Goal: Use online tool/utility: Utilize a website feature to perform a specific function

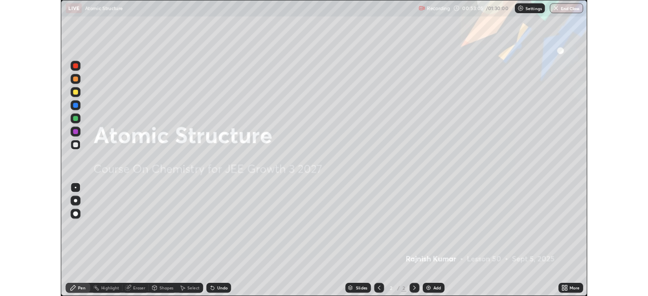
scroll to position [364, 648]
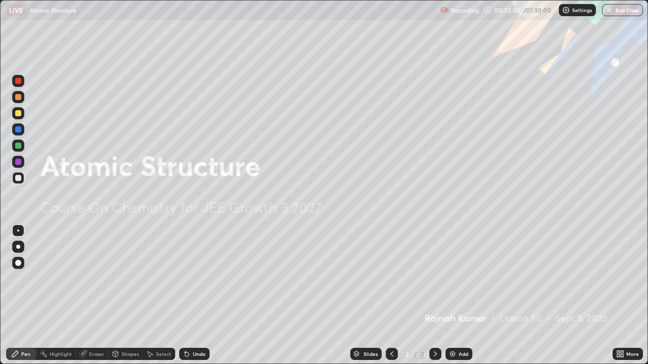
click at [102, 350] on div "Eraser" at bounding box center [92, 354] width 32 height 12
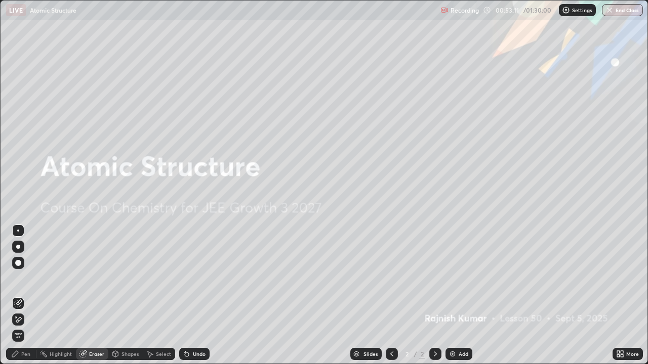
click at [95, 350] on div "Eraser" at bounding box center [92, 354] width 32 height 12
click at [16, 322] on icon at bounding box center [18, 320] width 8 height 9
click at [19, 319] on icon at bounding box center [18, 320] width 8 height 9
click at [165, 353] on div "Select" at bounding box center [163, 354] width 15 height 5
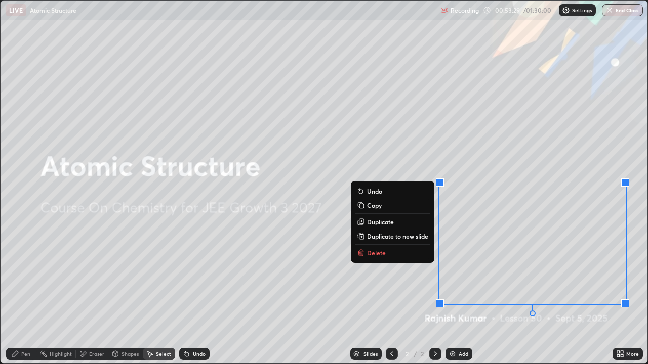
click at [382, 254] on p "Delete" at bounding box center [376, 253] width 19 height 8
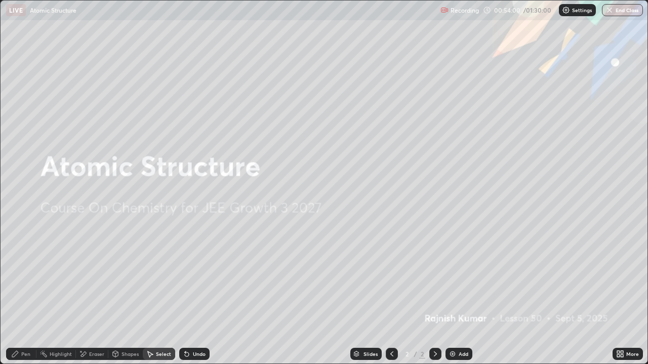
click at [19, 357] on icon at bounding box center [15, 354] width 8 height 8
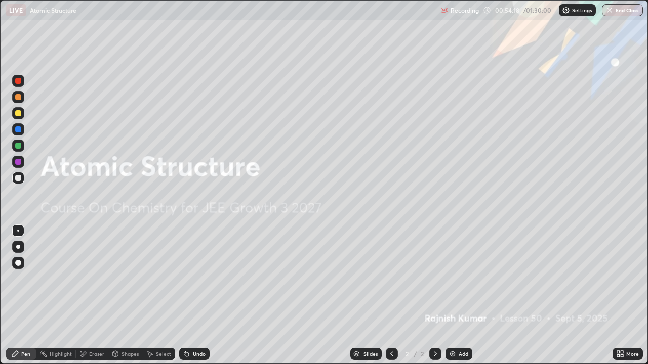
click at [152, 349] on div "Select" at bounding box center [159, 354] width 32 height 12
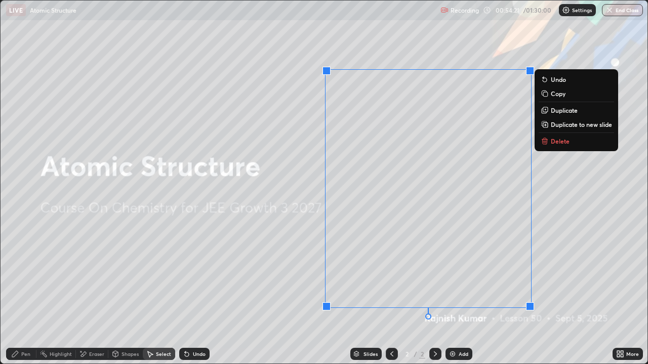
click at [434, 354] on icon at bounding box center [435, 354] width 8 height 8
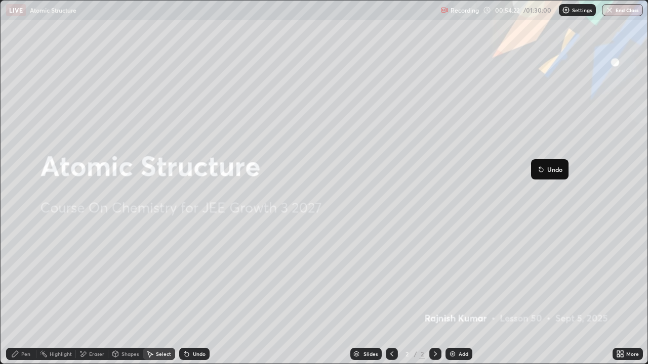
click at [434, 354] on icon at bounding box center [435, 354] width 8 height 8
click at [448, 352] on img at bounding box center [452, 354] width 8 height 8
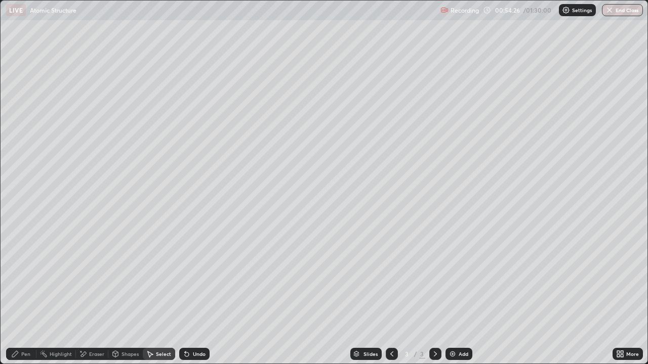
click at [19, 349] on div "Pen" at bounding box center [21, 354] width 30 height 12
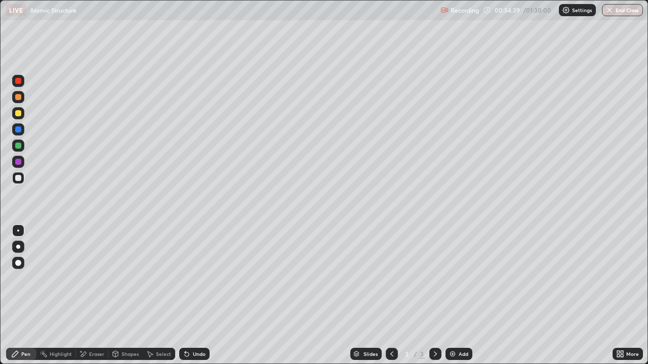
click at [88, 358] on div "Eraser" at bounding box center [92, 354] width 32 height 12
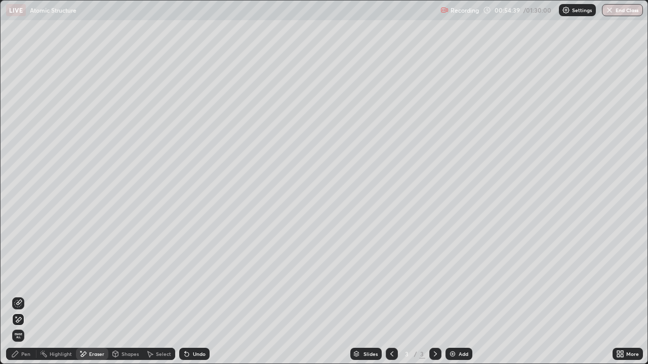
click at [87, 349] on div "Eraser" at bounding box center [92, 354] width 32 height 12
click at [18, 335] on span "Erase all" at bounding box center [18, 336] width 11 height 6
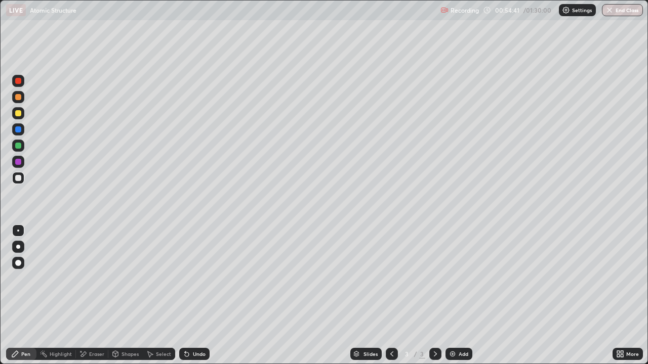
click at [17, 262] on div at bounding box center [18, 263] width 6 height 6
click at [18, 160] on div at bounding box center [18, 162] width 6 height 6
click at [190, 352] on div "Undo" at bounding box center [194, 354] width 30 height 12
click at [201, 352] on div "Undo" at bounding box center [199, 354] width 13 height 5
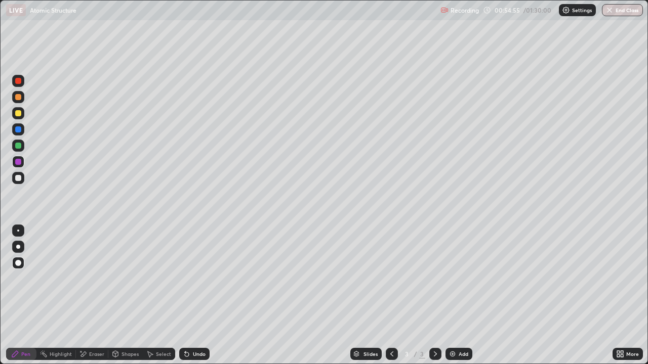
click at [202, 352] on div "Undo" at bounding box center [199, 354] width 13 height 5
click at [22, 354] on div "Pen" at bounding box center [25, 354] width 9 height 5
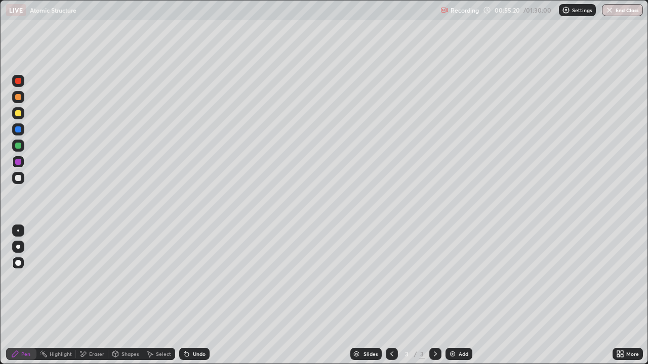
click at [193, 352] on div "Undo" at bounding box center [199, 354] width 13 height 5
click at [190, 351] on div "Undo" at bounding box center [194, 354] width 30 height 12
click at [194, 353] on div "Undo" at bounding box center [199, 354] width 13 height 5
click at [195, 350] on div "Undo" at bounding box center [194, 354] width 30 height 12
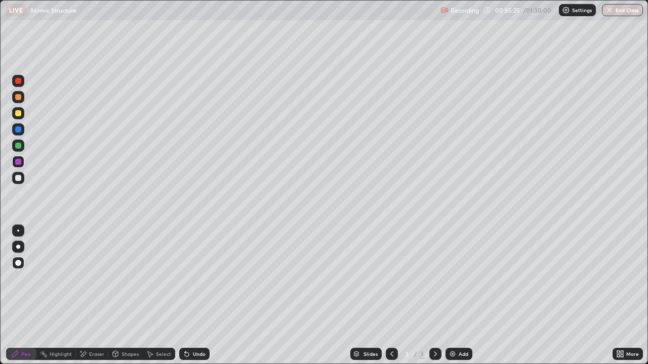
click at [192, 349] on div "Undo" at bounding box center [194, 354] width 30 height 12
click at [194, 350] on div "Undo" at bounding box center [194, 354] width 30 height 12
click at [88, 356] on div "Eraser" at bounding box center [92, 354] width 32 height 12
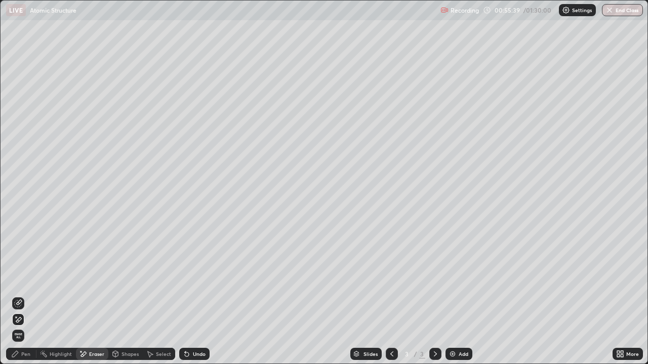
click at [156, 353] on div "Select" at bounding box center [163, 354] width 15 height 5
click at [156, 350] on div "Select" at bounding box center [159, 354] width 32 height 12
click at [276, 137] on div "0 ° Undo Copy Duplicate Duplicate to new slide Delete" at bounding box center [324, 182] width 647 height 363
click at [276, 138] on div "0 ° Undo Copy Duplicate Duplicate to new slide Delete" at bounding box center [324, 182] width 647 height 363
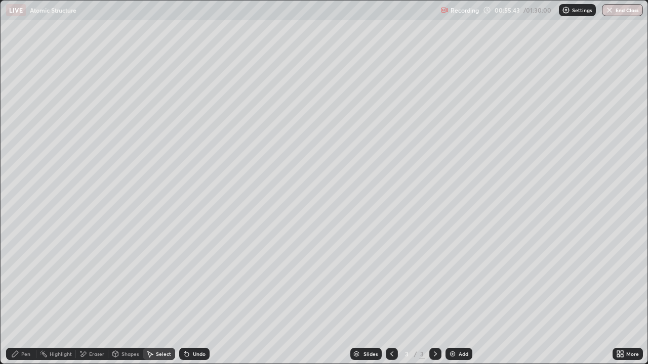
click at [157, 356] on div "Select" at bounding box center [163, 354] width 15 height 5
click at [92, 352] on div "Eraser" at bounding box center [96, 354] width 15 height 5
click at [91, 355] on div "Eraser" at bounding box center [96, 354] width 15 height 5
click at [25, 354] on div "Pen" at bounding box center [25, 354] width 9 height 5
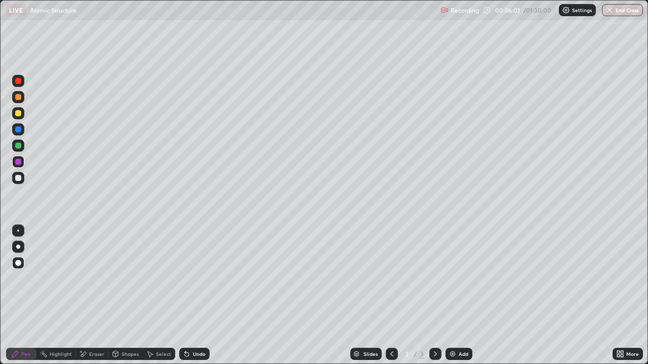
click at [115, 353] on icon at bounding box center [116, 354] width 6 height 2
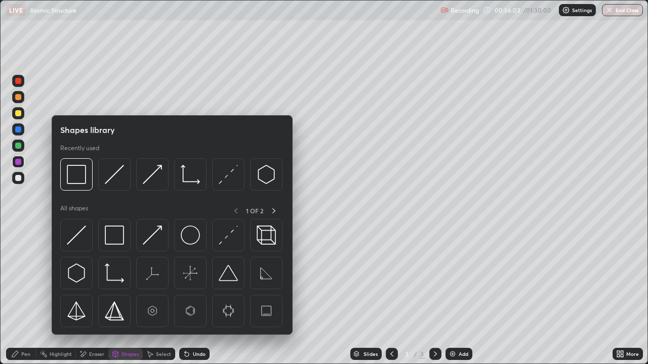
click at [22, 308] on div at bounding box center [18, 208] width 16 height 271
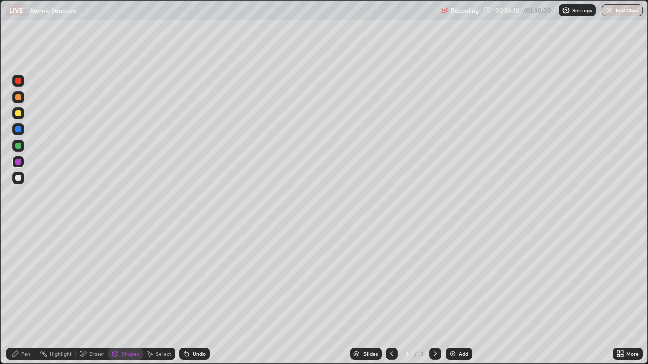
click at [83, 354] on icon at bounding box center [84, 354] width 6 height 5
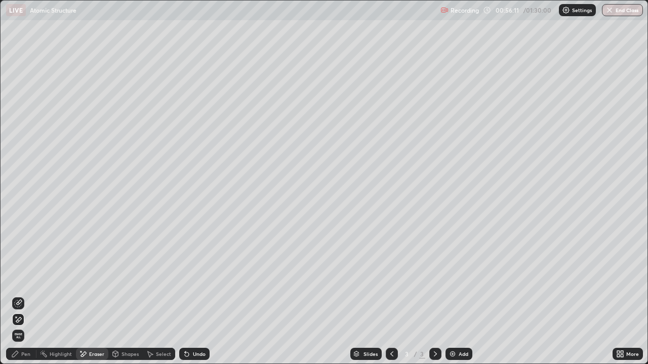
click at [122, 353] on div "Shapes" at bounding box center [129, 354] width 17 height 5
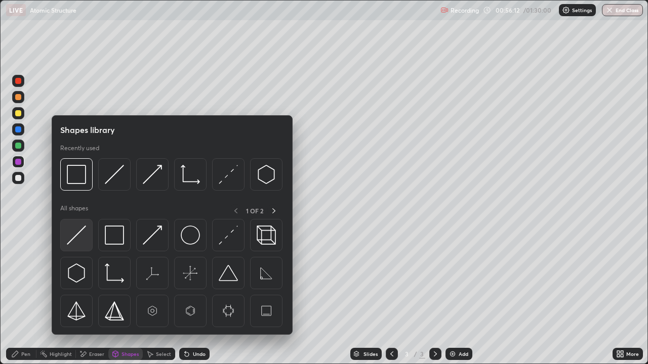
click at [72, 243] on img at bounding box center [76, 235] width 19 height 19
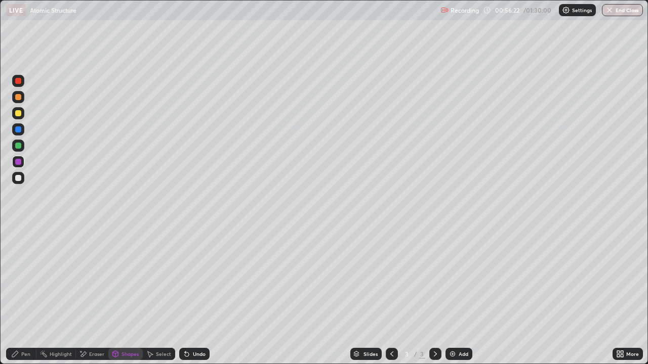
click at [23, 358] on div "Pen" at bounding box center [21, 354] width 30 height 12
click at [18, 178] on div at bounding box center [18, 178] width 6 height 6
click at [16, 130] on div at bounding box center [18, 130] width 6 height 6
click at [14, 108] on div at bounding box center [18, 113] width 12 height 12
click at [19, 112] on div at bounding box center [18, 113] width 6 height 6
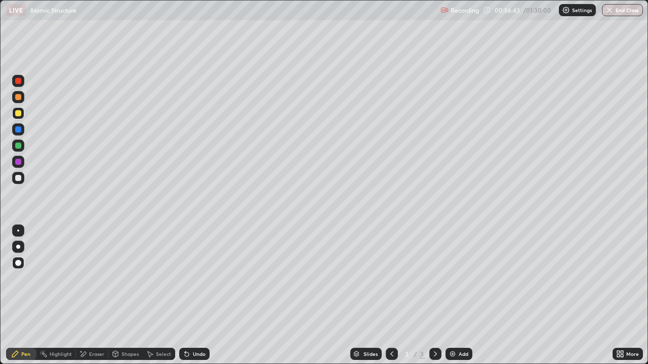
click at [18, 112] on div at bounding box center [18, 113] width 6 height 6
click at [19, 113] on div at bounding box center [18, 113] width 6 height 6
click at [19, 115] on div at bounding box center [18, 113] width 6 height 6
click at [18, 115] on div at bounding box center [18, 113] width 6 height 6
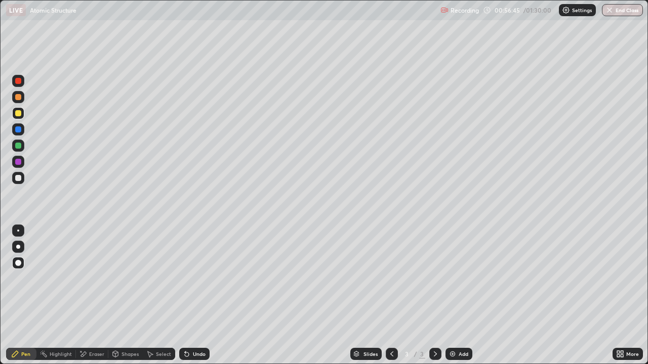
click at [19, 117] on div at bounding box center [18, 113] width 12 height 12
click at [158, 349] on div "Select" at bounding box center [159, 354] width 32 height 12
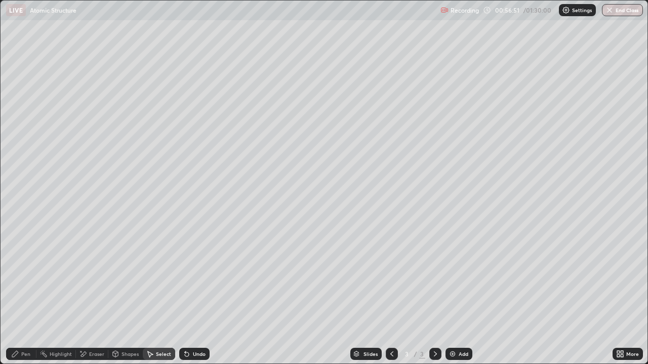
click at [156, 354] on div "Select" at bounding box center [163, 354] width 15 height 5
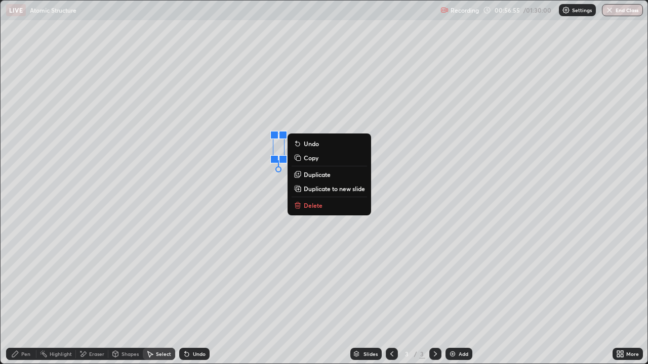
click at [311, 205] on p "Delete" at bounding box center [313, 205] width 19 height 8
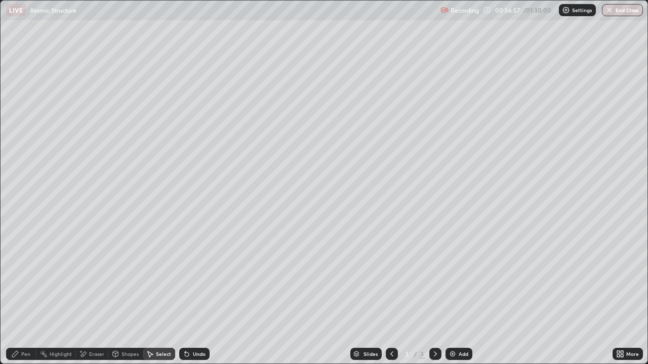
click at [27, 356] on div "Pen" at bounding box center [25, 354] width 9 height 5
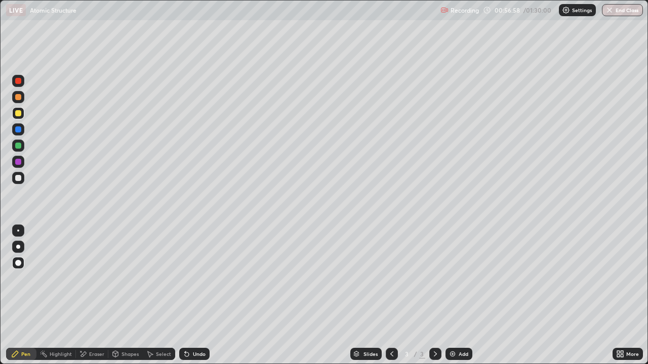
click at [21, 166] on div at bounding box center [18, 162] width 12 height 12
click at [28, 357] on div "Pen" at bounding box center [25, 354] width 9 height 5
click at [27, 352] on div "Pen" at bounding box center [25, 354] width 9 height 5
click at [25, 350] on div "Pen" at bounding box center [21, 354] width 30 height 12
click at [20, 225] on div at bounding box center [18, 231] width 12 height 12
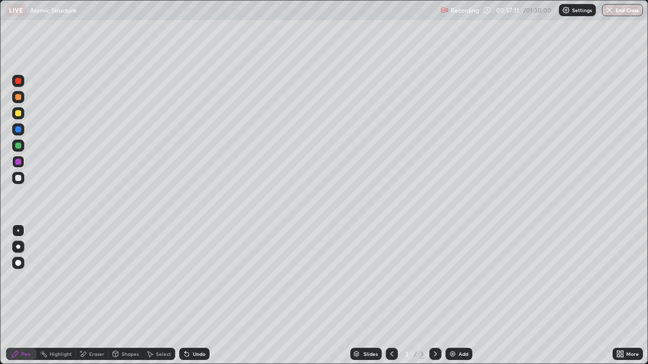
click at [189, 352] on icon at bounding box center [187, 354] width 8 height 8
click at [190, 356] on div "Undo" at bounding box center [194, 354] width 30 height 12
click at [93, 354] on div "Eraser" at bounding box center [96, 354] width 15 height 5
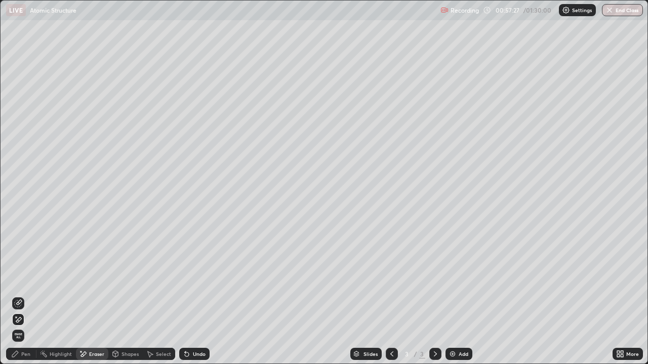
click at [194, 356] on div "Undo" at bounding box center [199, 354] width 13 height 5
click at [194, 357] on div "Undo" at bounding box center [194, 354] width 30 height 12
click at [193, 352] on div "Undo" at bounding box center [199, 354] width 13 height 5
click at [193, 354] on div "Undo" at bounding box center [199, 354] width 13 height 5
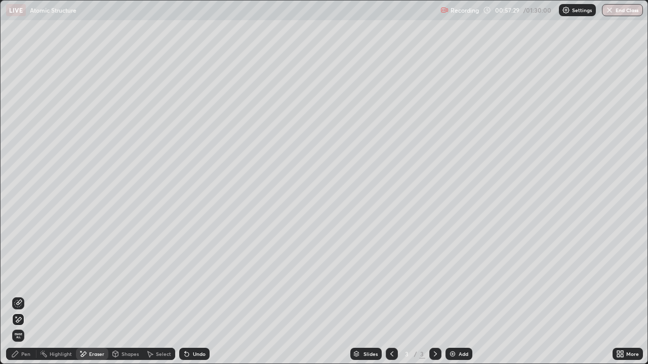
click at [190, 356] on div "Undo" at bounding box center [194, 354] width 30 height 12
click at [191, 355] on div "Undo" at bounding box center [194, 354] width 30 height 12
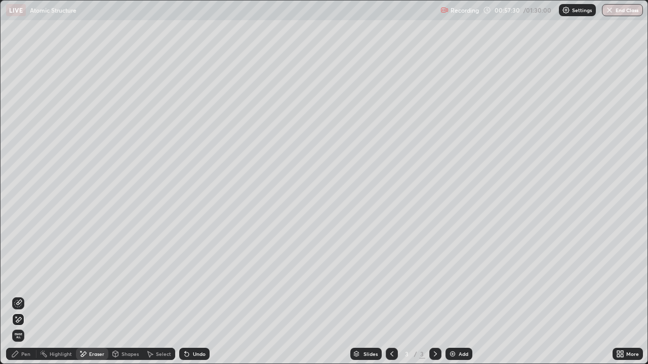
click at [193, 354] on div "Undo" at bounding box center [199, 354] width 13 height 5
click at [191, 354] on div "Undo" at bounding box center [194, 354] width 30 height 12
click at [189, 354] on icon at bounding box center [187, 354] width 8 height 8
click at [189, 351] on div "Undo" at bounding box center [194, 354] width 30 height 12
click at [193, 352] on div "Undo" at bounding box center [199, 354] width 13 height 5
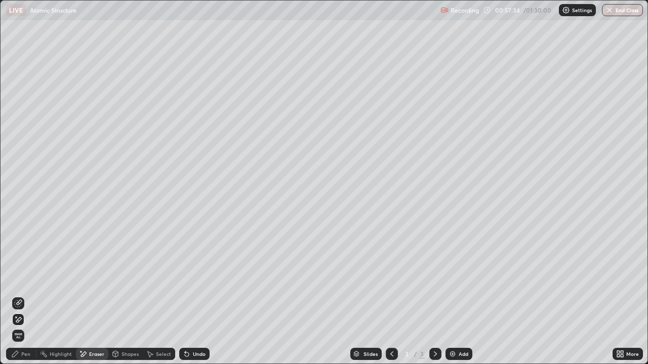
click at [193, 353] on div "Undo" at bounding box center [199, 354] width 13 height 5
click at [194, 353] on div "Undo" at bounding box center [199, 354] width 13 height 5
click at [194, 352] on div "Undo" at bounding box center [199, 354] width 13 height 5
click at [29, 353] on div "Pen" at bounding box center [25, 354] width 9 height 5
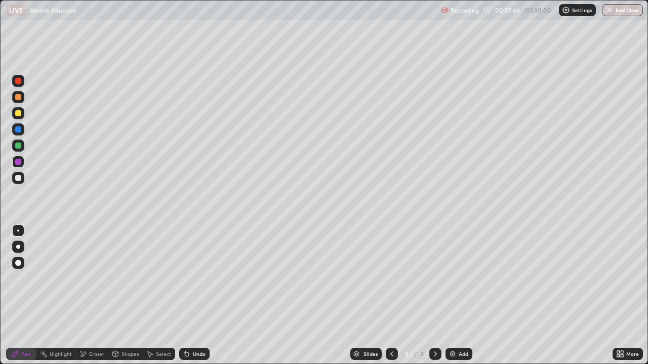
click at [197, 353] on div "Undo" at bounding box center [199, 354] width 13 height 5
click at [200, 356] on div "Undo" at bounding box center [199, 354] width 13 height 5
click at [199, 354] on div "Undo" at bounding box center [199, 354] width 13 height 5
click at [198, 354] on div "Undo" at bounding box center [199, 354] width 13 height 5
click at [198, 352] on div "Undo" at bounding box center [199, 354] width 13 height 5
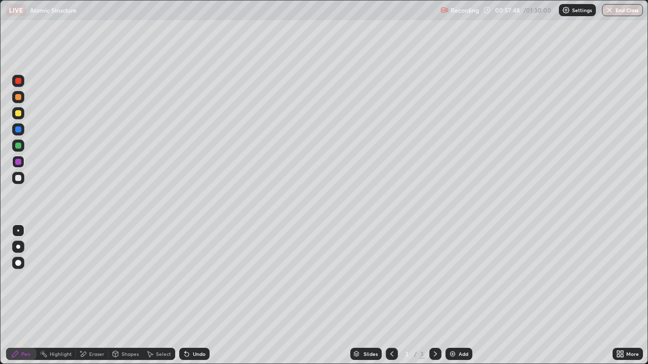
click at [199, 349] on div "Undo" at bounding box center [194, 354] width 30 height 12
click at [192, 351] on div "Undo" at bounding box center [194, 354] width 30 height 12
click at [193, 353] on div "Undo" at bounding box center [199, 354] width 13 height 5
click at [194, 352] on div "Undo" at bounding box center [199, 354] width 13 height 5
click at [193, 354] on div "Undo" at bounding box center [199, 354] width 13 height 5
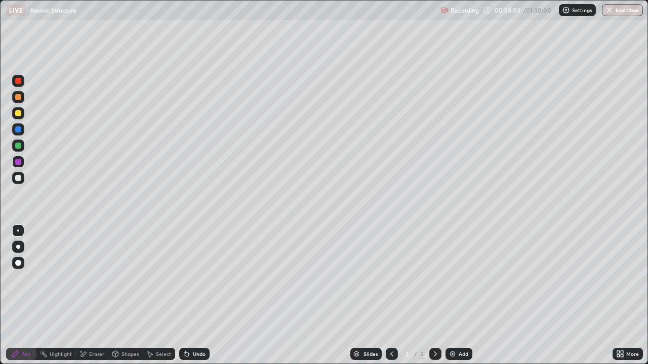
click at [200, 352] on div "Undo" at bounding box center [199, 354] width 13 height 5
click at [198, 354] on div "Undo" at bounding box center [199, 354] width 13 height 5
click at [195, 348] on div "Undo" at bounding box center [194, 354] width 30 height 12
click at [195, 355] on div "Undo" at bounding box center [199, 354] width 13 height 5
click at [197, 349] on div "Undo" at bounding box center [194, 354] width 30 height 12
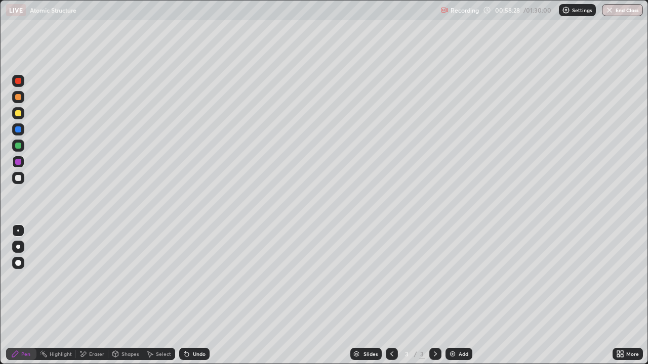
click at [197, 349] on div "Undo" at bounding box center [194, 354] width 30 height 12
click at [197, 350] on div "Undo" at bounding box center [194, 354] width 30 height 12
click at [194, 355] on div "Undo" at bounding box center [199, 354] width 13 height 5
click at [194, 353] on div "Undo" at bounding box center [199, 354] width 13 height 5
click at [18, 81] on div at bounding box center [18, 81] width 6 height 6
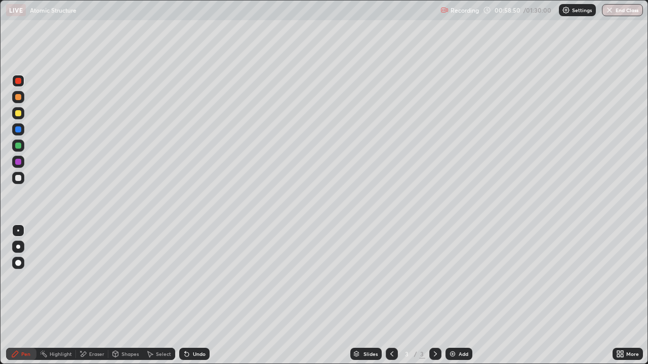
click at [185, 352] on icon at bounding box center [185, 352] width 1 height 1
click at [190, 354] on div "Undo" at bounding box center [194, 354] width 30 height 12
click at [191, 352] on div "Undo" at bounding box center [194, 354] width 30 height 12
click at [20, 178] on div at bounding box center [18, 178] width 6 height 6
click at [183, 352] on icon at bounding box center [187, 354] width 8 height 8
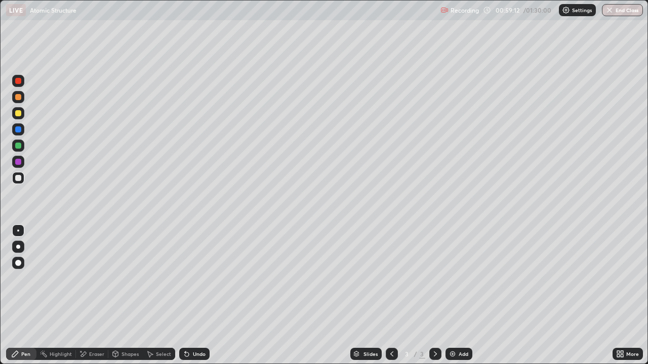
click at [17, 115] on div at bounding box center [18, 113] width 6 height 6
click at [185, 352] on icon at bounding box center [185, 352] width 1 height 1
click at [196, 354] on div "Undo" at bounding box center [199, 354] width 13 height 5
click at [193, 354] on div "Undo" at bounding box center [199, 354] width 13 height 5
click at [193, 352] on div "Undo" at bounding box center [199, 354] width 13 height 5
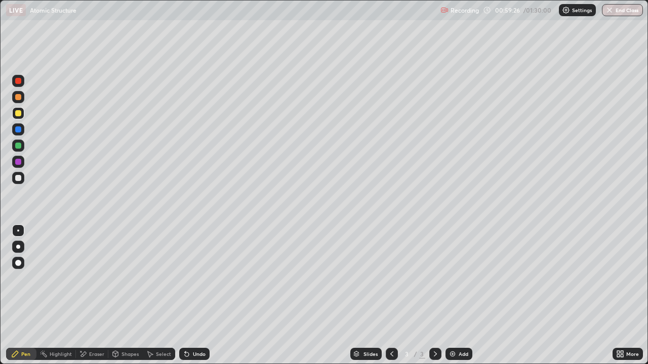
click at [18, 177] on div at bounding box center [18, 178] width 6 height 6
click at [191, 354] on div "Undo" at bounding box center [194, 354] width 30 height 12
click at [185, 352] on icon at bounding box center [185, 352] width 1 height 1
click at [90, 349] on div "Eraser" at bounding box center [92, 354] width 32 height 12
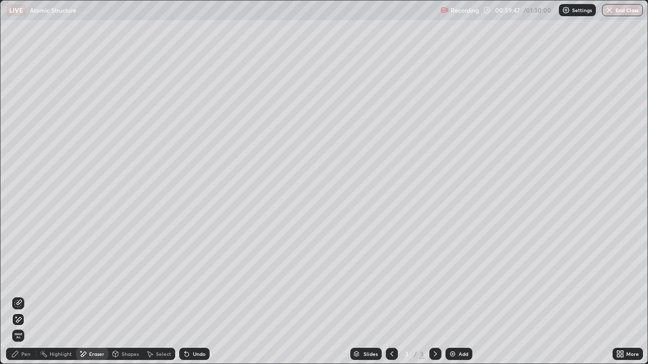
click at [193, 356] on div "Undo" at bounding box center [199, 354] width 13 height 5
click at [23, 352] on div "Pen" at bounding box center [25, 354] width 9 height 5
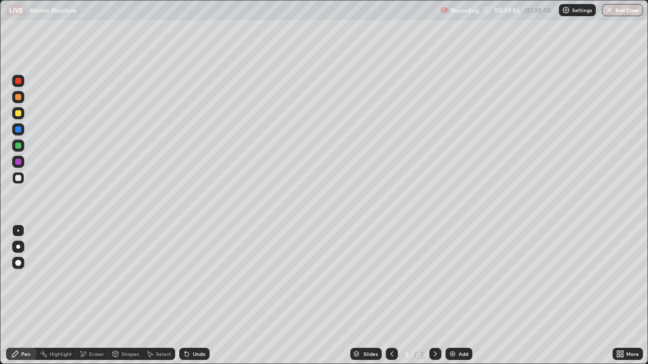
click at [191, 355] on div "Undo" at bounding box center [194, 354] width 30 height 12
click at [191, 351] on div "Undo" at bounding box center [194, 354] width 30 height 12
click at [191, 355] on div "Undo" at bounding box center [194, 354] width 30 height 12
click at [193, 353] on div "Undo" at bounding box center [199, 354] width 13 height 5
click at [91, 348] on div "Eraser" at bounding box center [92, 354] width 32 height 12
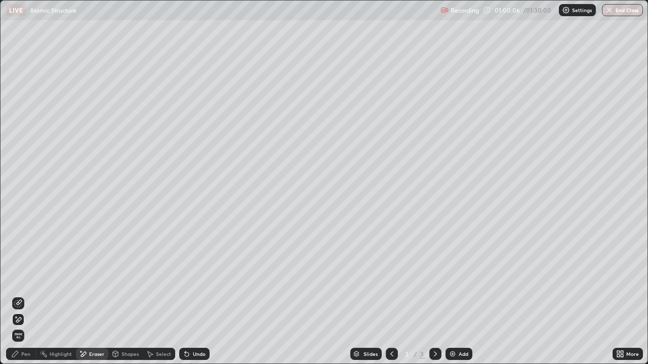
click at [26, 354] on div "Pen" at bounding box center [25, 354] width 9 height 5
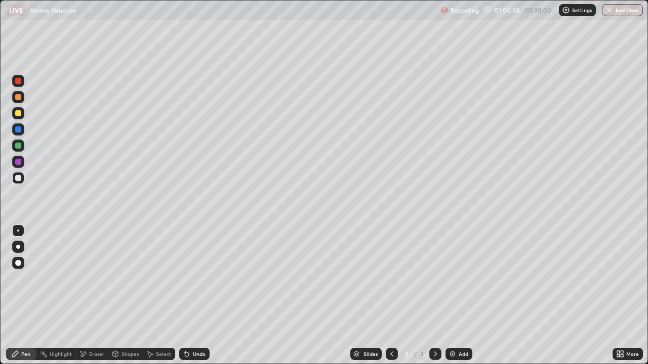
click at [95, 350] on div "Eraser" at bounding box center [92, 354] width 32 height 12
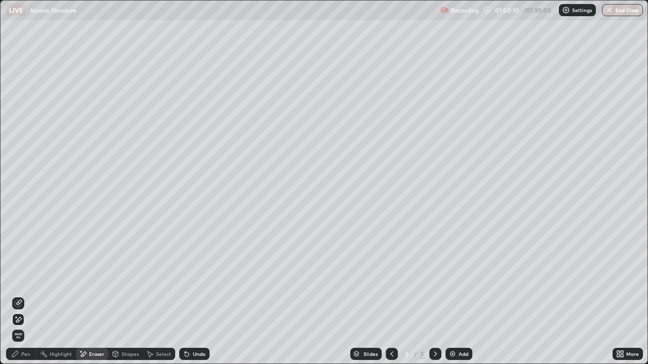
click at [26, 354] on div "Pen" at bounding box center [25, 354] width 9 height 5
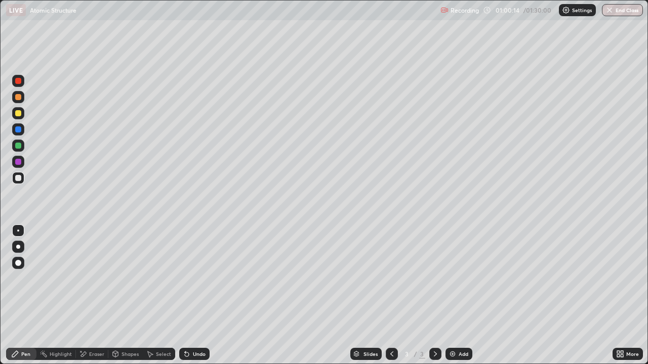
click at [18, 99] on div at bounding box center [18, 97] width 6 height 6
click at [24, 352] on div "Pen" at bounding box center [25, 354] width 9 height 5
click at [189, 352] on div "Undo" at bounding box center [194, 354] width 30 height 12
click at [189, 355] on icon at bounding box center [187, 354] width 8 height 8
click at [194, 357] on div "Undo" at bounding box center [199, 354] width 13 height 5
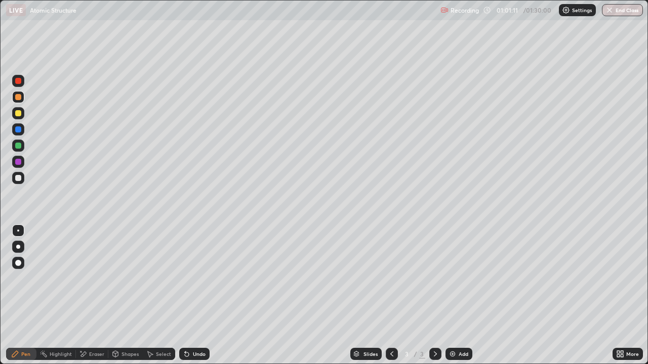
click at [97, 354] on div "Eraser" at bounding box center [96, 354] width 15 height 5
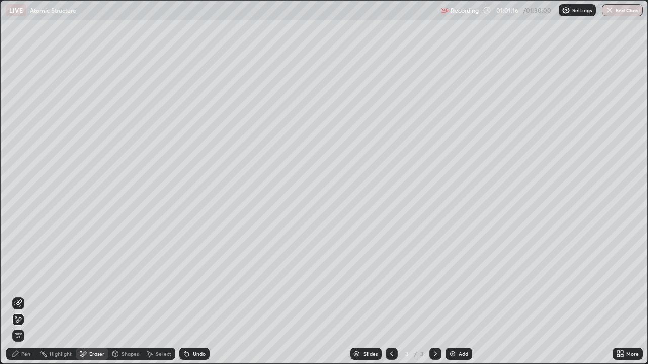
click at [26, 354] on div "Pen" at bounding box center [25, 354] width 9 height 5
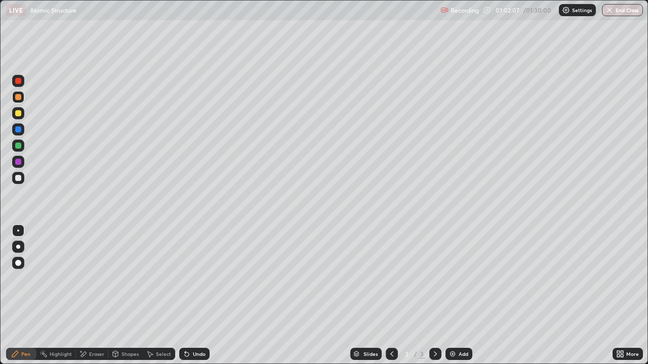
click at [18, 129] on div at bounding box center [18, 130] width 6 height 6
click at [20, 179] on div at bounding box center [18, 178] width 6 height 6
click at [190, 350] on div "Undo" at bounding box center [194, 354] width 30 height 12
click at [193, 357] on div "Undo" at bounding box center [199, 354] width 13 height 5
click at [194, 354] on div "Undo" at bounding box center [199, 354] width 13 height 5
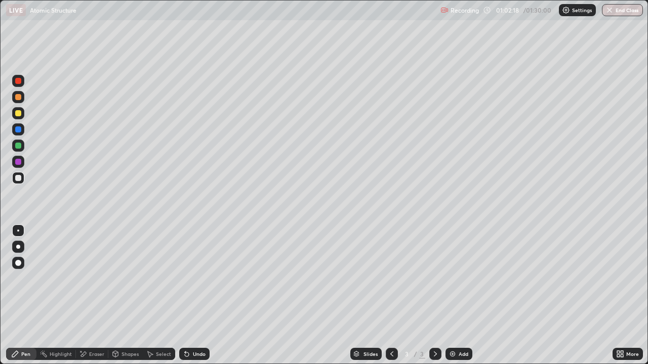
click at [194, 352] on div "Undo" at bounding box center [199, 354] width 13 height 5
click at [191, 353] on div "Undo" at bounding box center [194, 354] width 30 height 12
click at [195, 355] on div "Undo" at bounding box center [199, 354] width 13 height 5
click at [93, 349] on div "Eraser" at bounding box center [92, 354] width 32 height 12
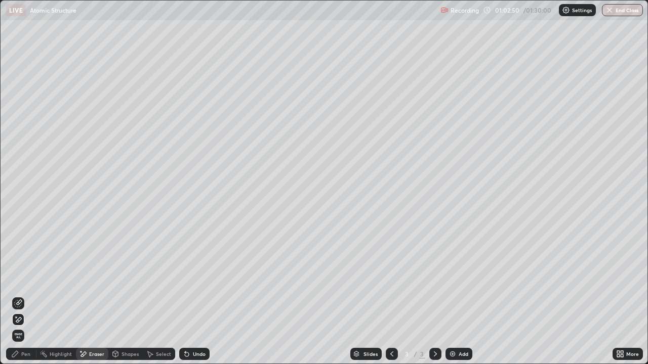
click at [19, 352] on icon at bounding box center [15, 354] width 8 height 8
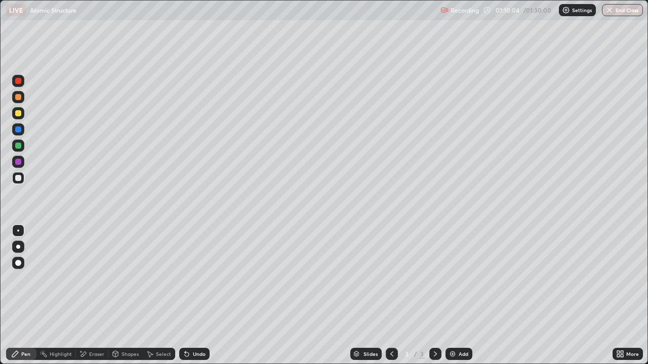
click at [623, 357] on icon at bounding box center [621, 356] width 3 height 3
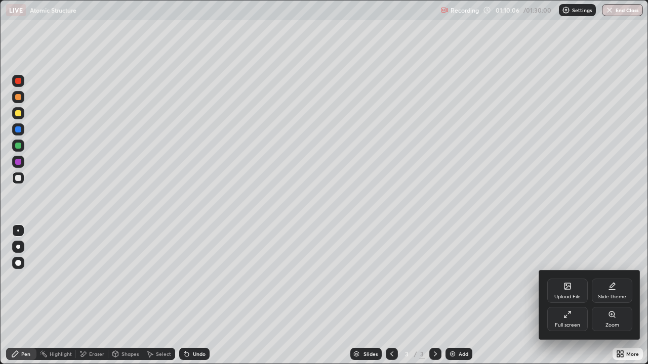
click at [566, 321] on div "Full screen" at bounding box center [567, 319] width 40 height 24
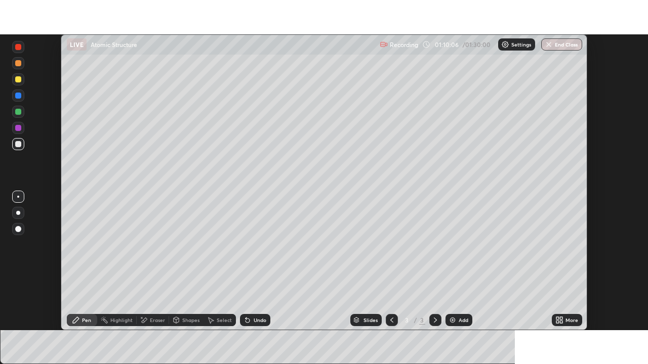
scroll to position [50313, 49961]
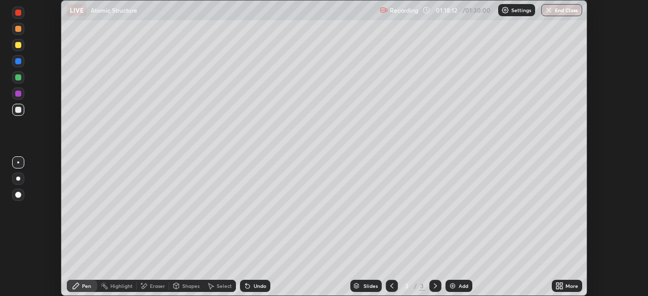
click at [556, 286] on icon at bounding box center [557, 287] width 3 height 3
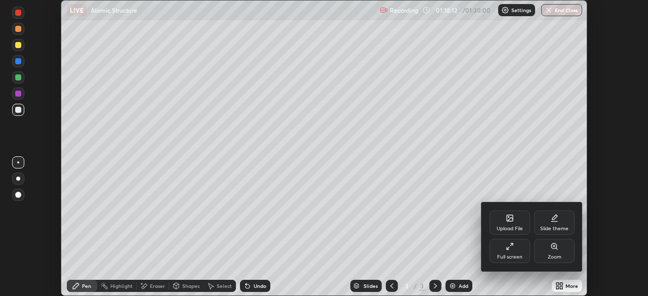
click at [512, 253] on div "Full screen" at bounding box center [509, 251] width 40 height 24
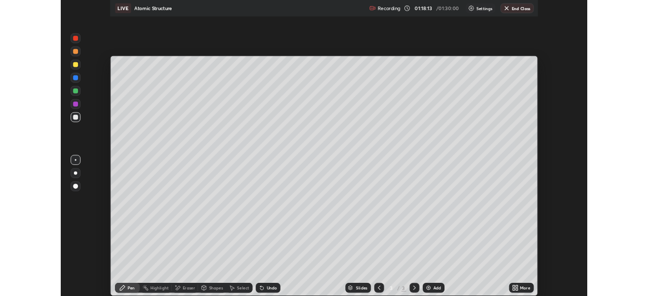
scroll to position [364, 648]
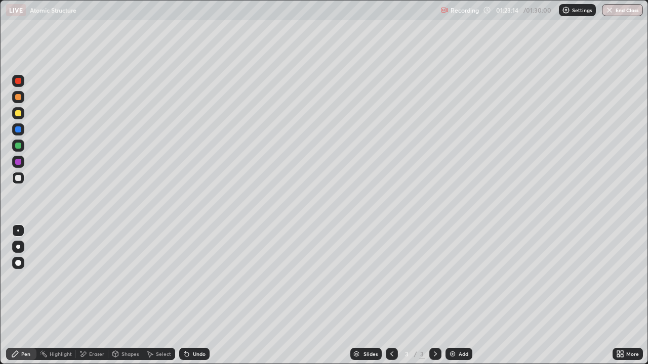
click at [618, 9] on button "End Class" at bounding box center [622, 10] width 41 height 12
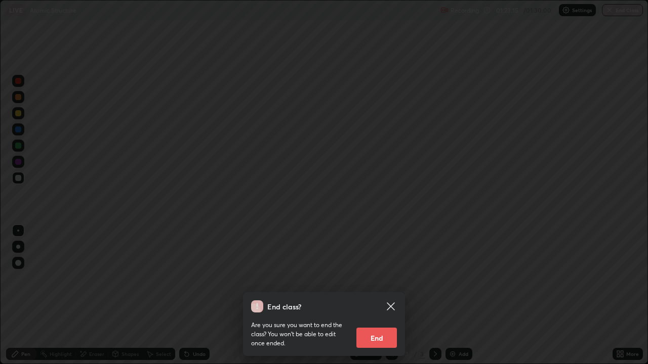
click at [381, 334] on button "End" at bounding box center [376, 338] width 40 height 20
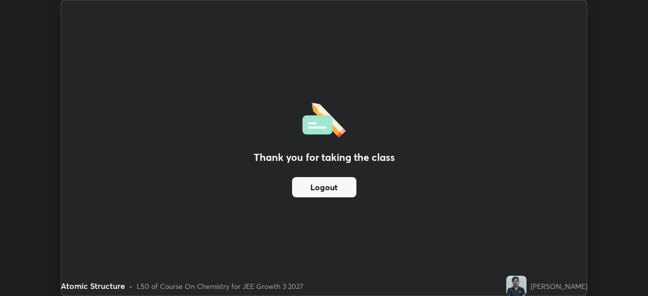
scroll to position [50313, 49961]
